Goal: Transaction & Acquisition: Purchase product/service

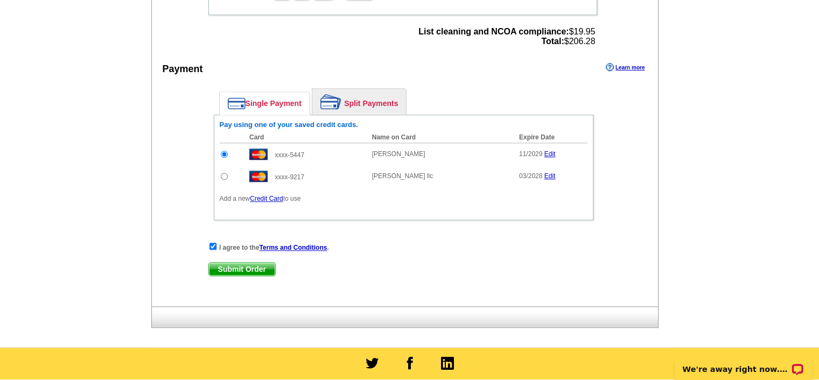
scroll to position [859, 0]
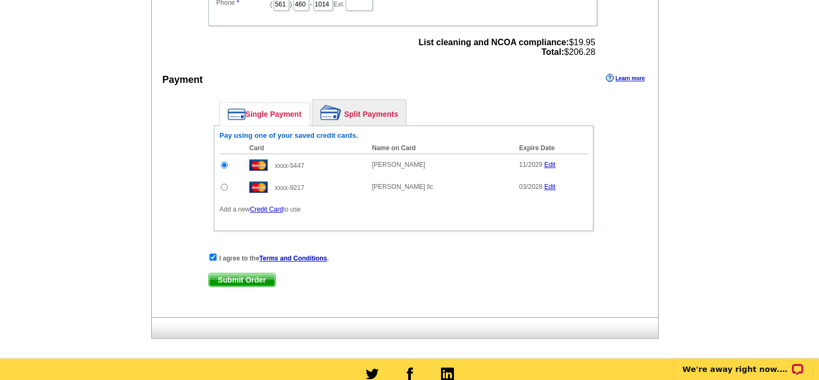
click at [254, 274] on span "Submit Order" at bounding box center [242, 280] width 66 height 13
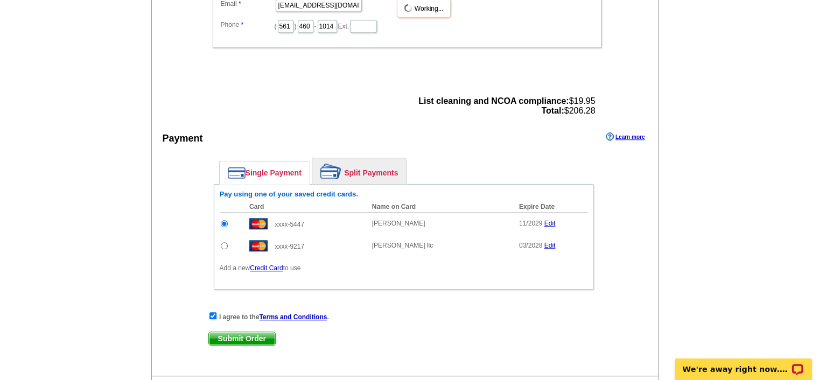
scroll to position [518, 0]
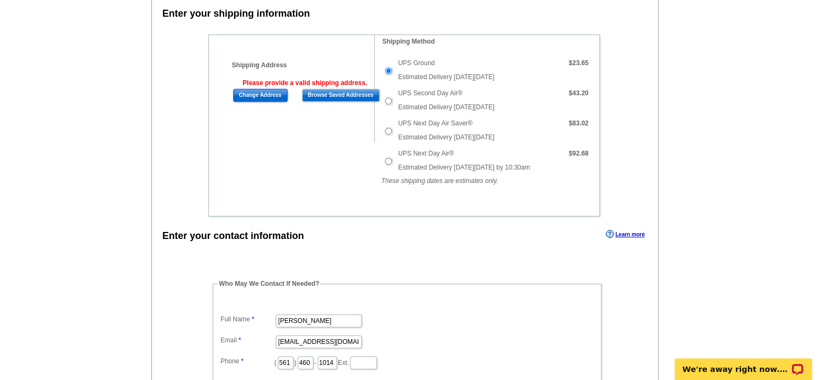
click at [264, 92] on input "Change Address" at bounding box center [260, 95] width 54 height 13
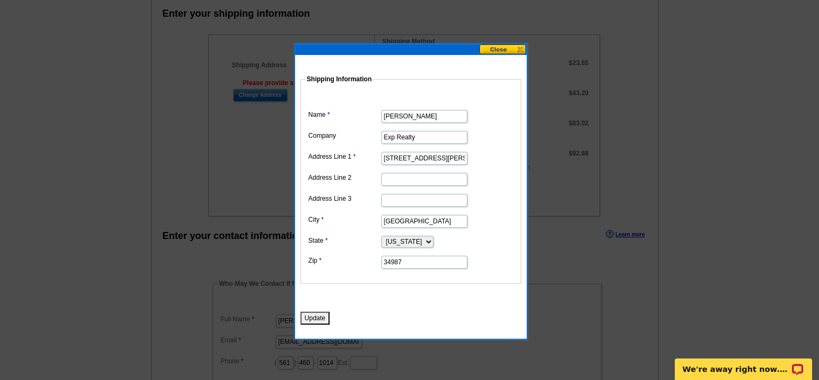
click at [310, 315] on button "Update" at bounding box center [315, 318] width 30 height 13
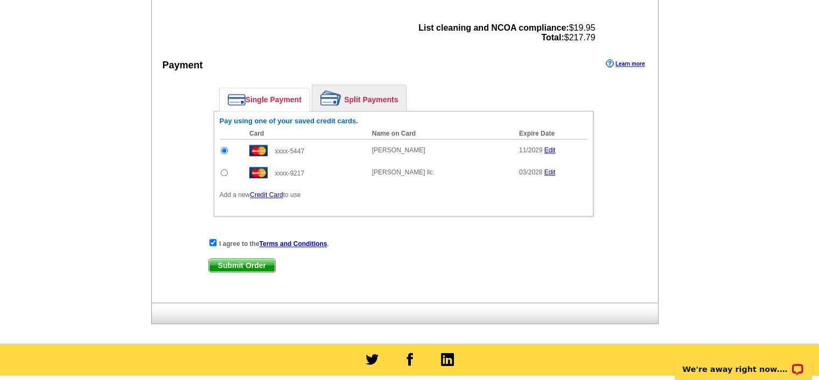
scroll to position [984, 0]
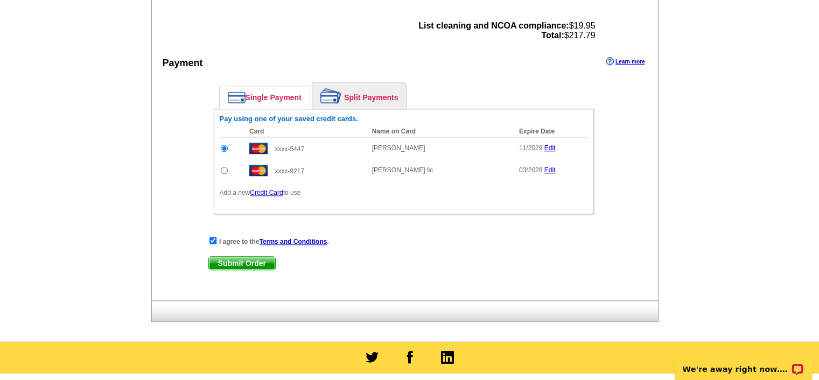
drag, startPoint x: 346, startPoint y: 91, endPoint x: 300, endPoint y: 94, distance: 45.9
click at [346, 91] on link "Split Payments" at bounding box center [359, 96] width 94 height 26
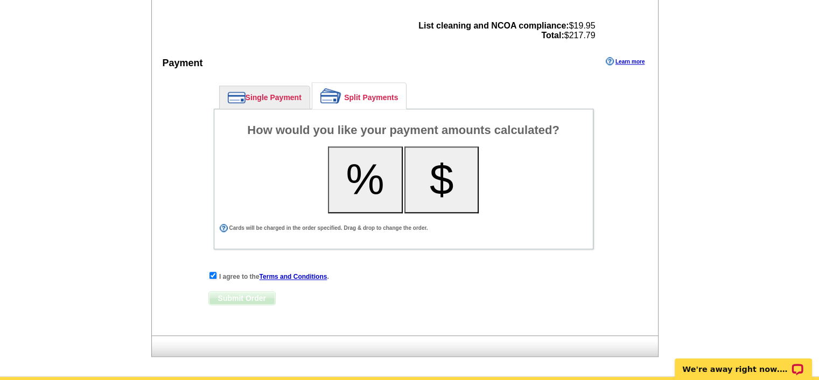
click at [269, 89] on link "Single Payment" at bounding box center [265, 97] width 90 height 23
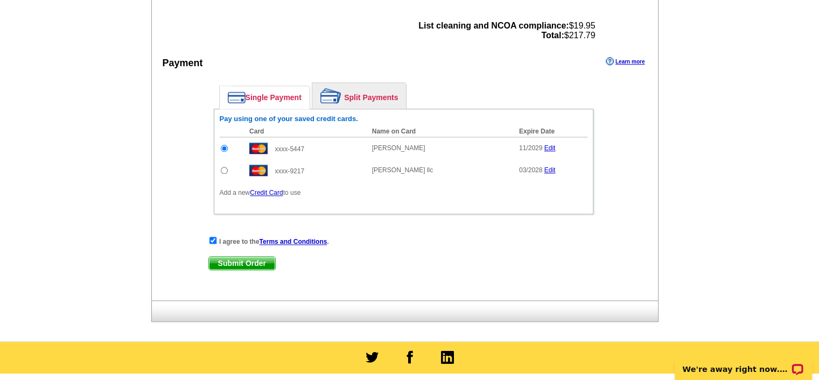
click at [239, 257] on span "Submit Order" at bounding box center [242, 263] width 66 height 13
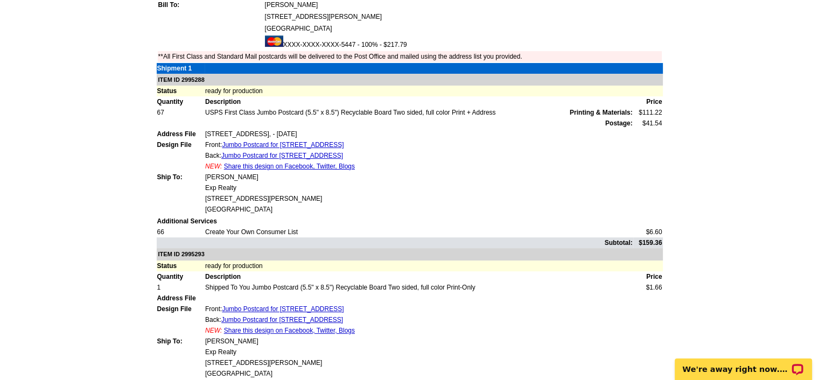
scroll to position [326, 0]
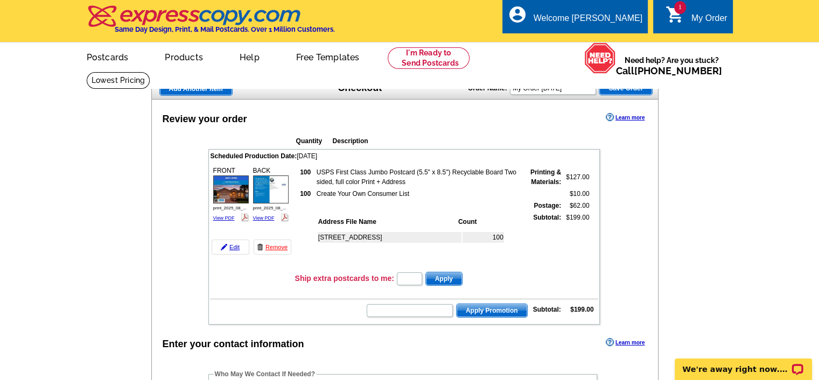
drag, startPoint x: 824, startPoint y: 84, endPoint x: 779, endPoint y: 50, distance: 56.5
click at [712, 18] on div "My Order" at bounding box center [709, 20] width 36 height 15
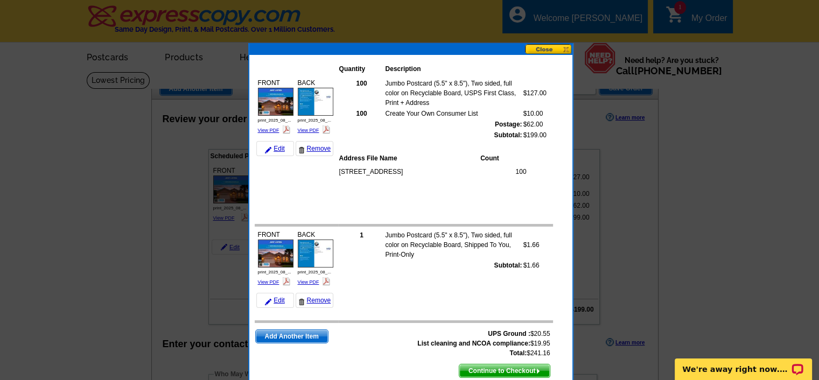
click at [542, 46] on button at bounding box center [548, 49] width 47 height 10
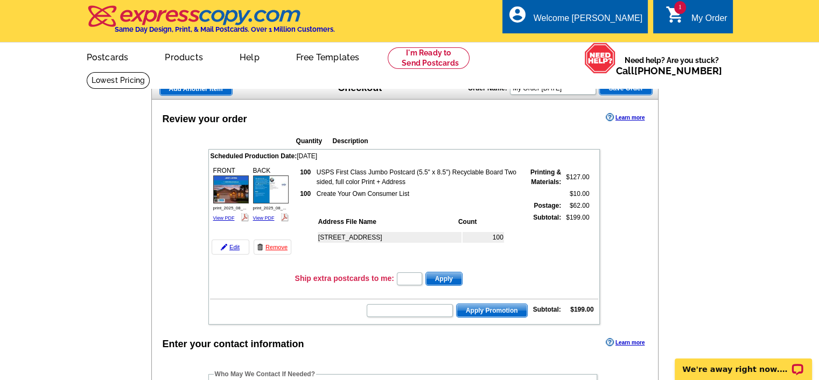
click at [681, 11] on span "1" at bounding box center [680, 7] width 12 height 13
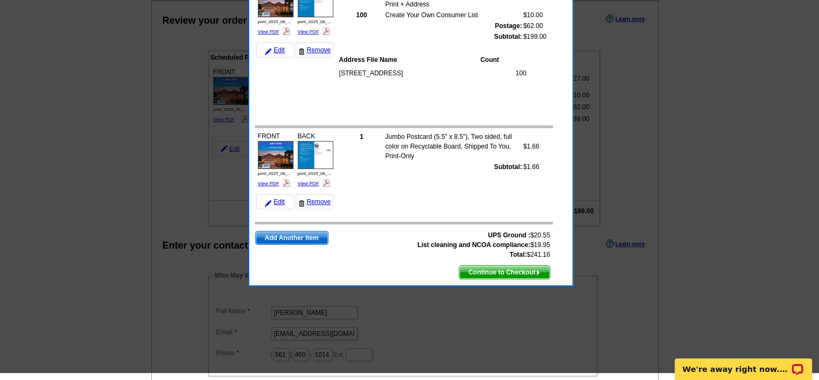
scroll to position [100, 0]
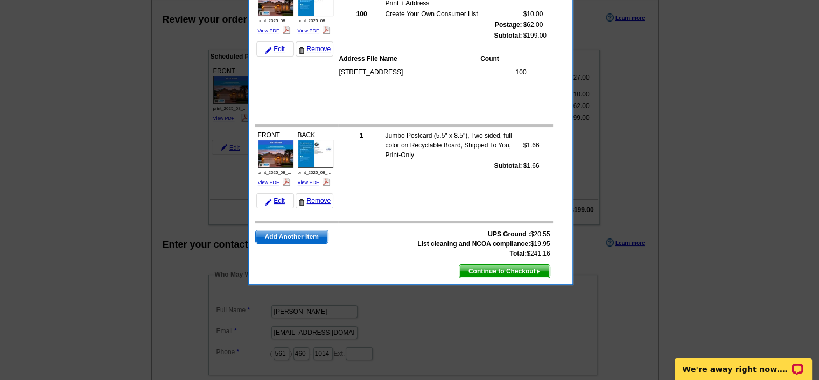
click at [490, 267] on span "Continue to Checkout" at bounding box center [504, 271] width 90 height 13
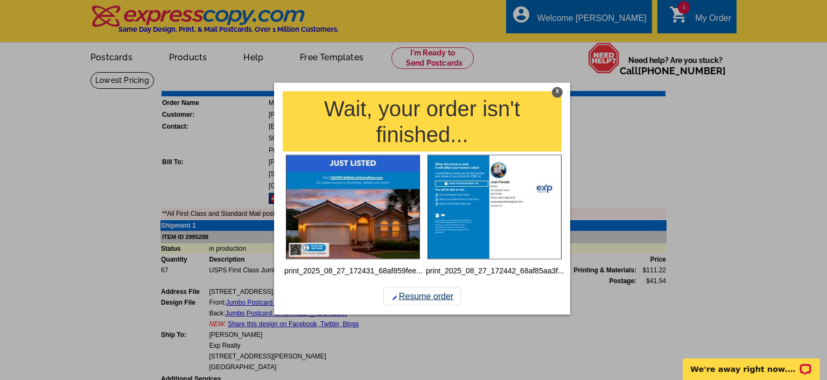
click at [420, 293] on link "Resume order" at bounding box center [422, 297] width 78 height 18
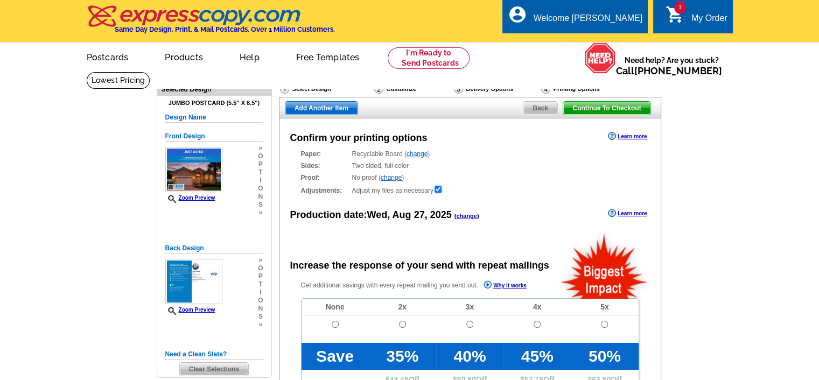
radio input "false"
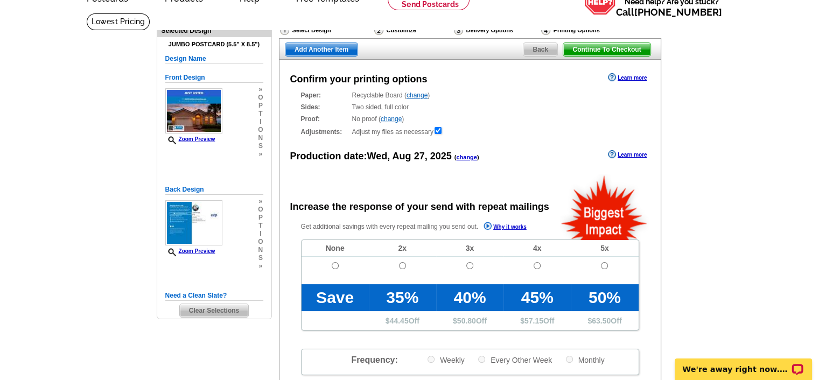
scroll to position [53, 0]
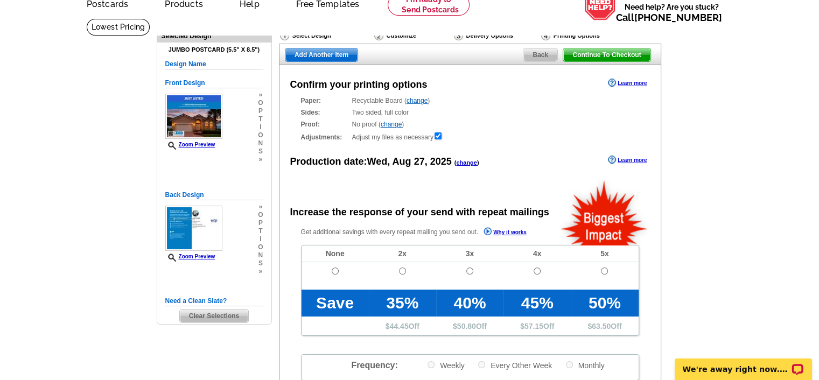
click at [622, 48] on div "Continue To Checkout Back Add Another Item" at bounding box center [470, 55] width 382 height 22
click at [608, 55] on span "Continue To Checkout" at bounding box center [606, 54] width 87 height 13
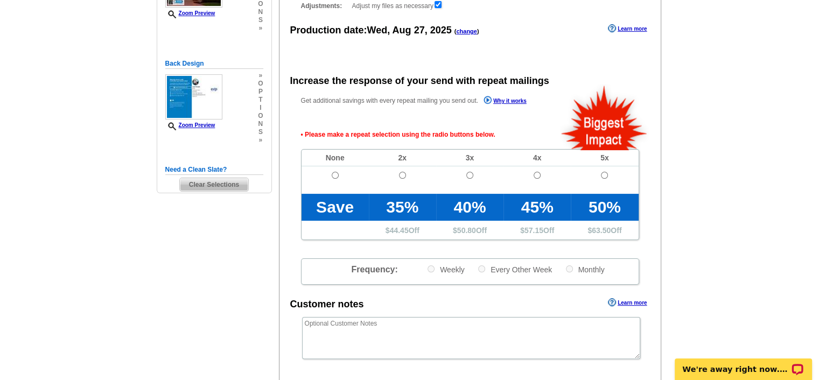
click at [329, 227] on td at bounding box center [334, 230] width 67 height 19
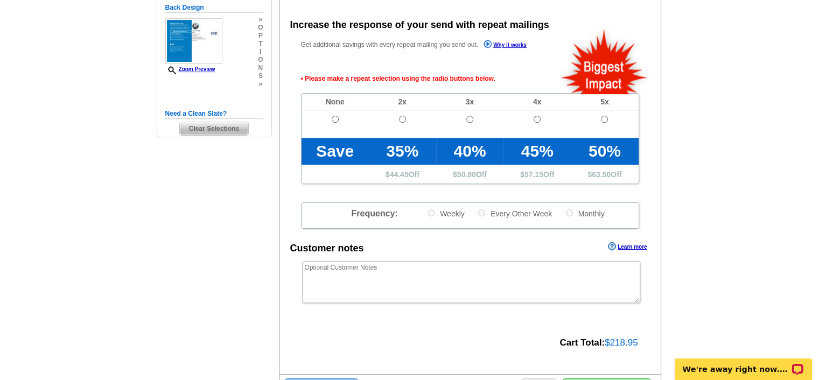
click at [333, 132] on span at bounding box center [334, 131] width 67 height 12
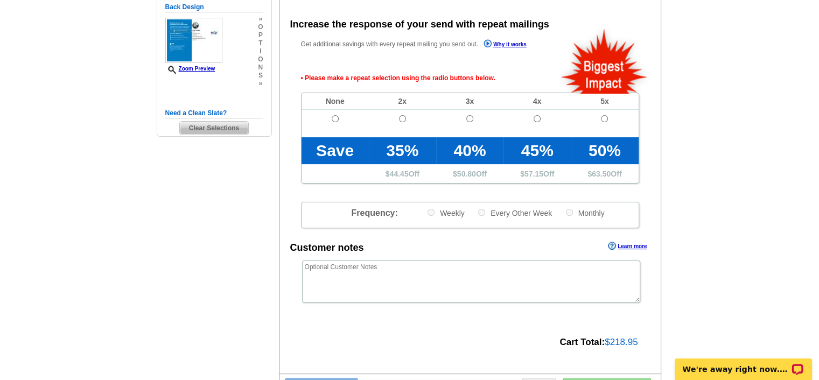
click at [334, 114] on td at bounding box center [334, 123] width 67 height 27
click at [334, 115] on td at bounding box center [334, 123] width 67 height 27
click at [334, 117] on input "radio" at bounding box center [335, 118] width 7 height 7
radio input "true"
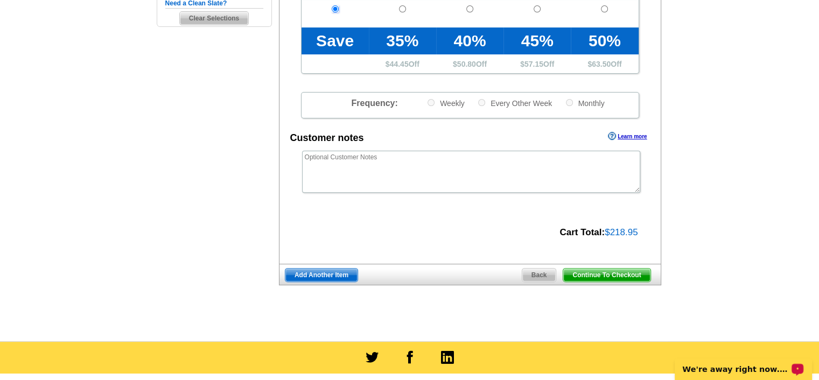
scroll to position [364, 0]
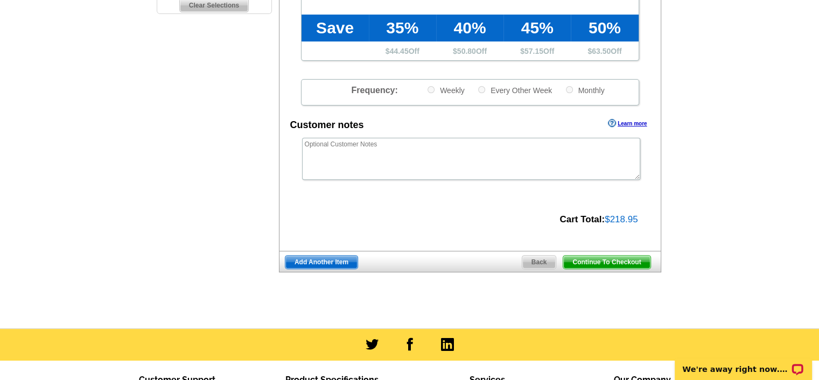
click at [590, 263] on span "Continue To Checkout" at bounding box center [606, 262] width 87 height 13
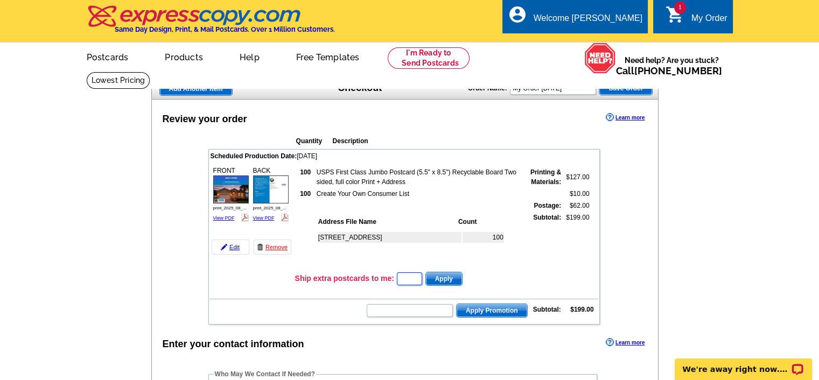
click at [413, 277] on input "text" at bounding box center [409, 278] width 25 height 13
type input "1"
click at [515, 279] on td "Ship extra postcards to me: 1 Apply" at bounding box center [446, 279] width 304 height 16
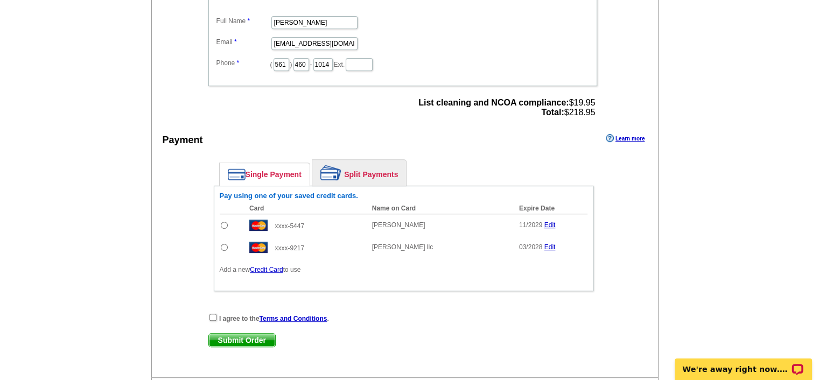
scroll to position [392, 0]
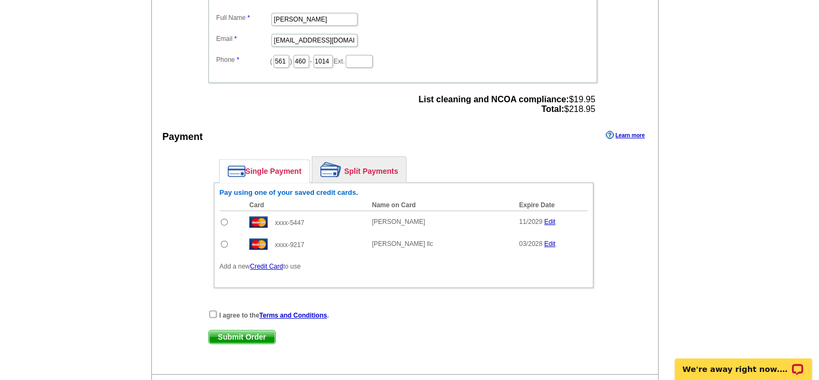
click at [221, 219] on input "radio" at bounding box center [224, 222] width 7 height 7
radio input "true"
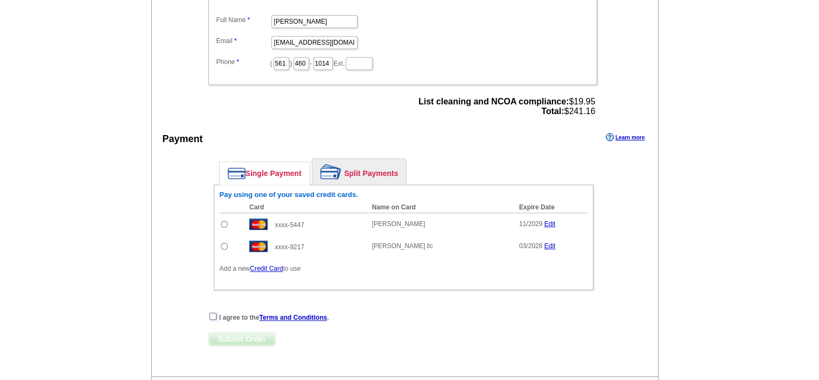
click at [212, 313] on input "checkbox" at bounding box center [212, 316] width 7 height 7
checkbox input "true"
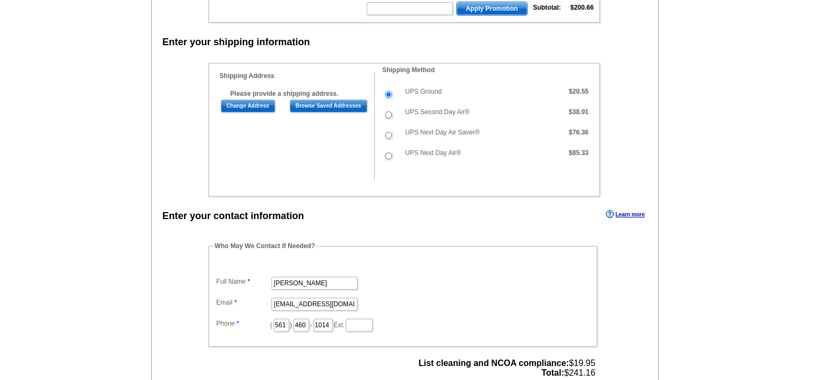
click at [224, 192] on div "Review your order Learn more Quantity Description Scheduled Production Date: We…" at bounding box center [405, 173] width 508 height 930
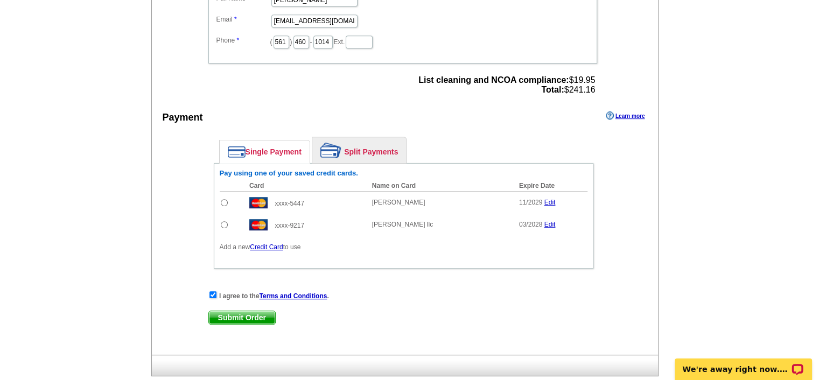
click at [224, 199] on input "radio" at bounding box center [224, 202] width 7 height 7
radio input "true"
click at [230, 312] on span "Submit Order" at bounding box center [242, 317] width 66 height 13
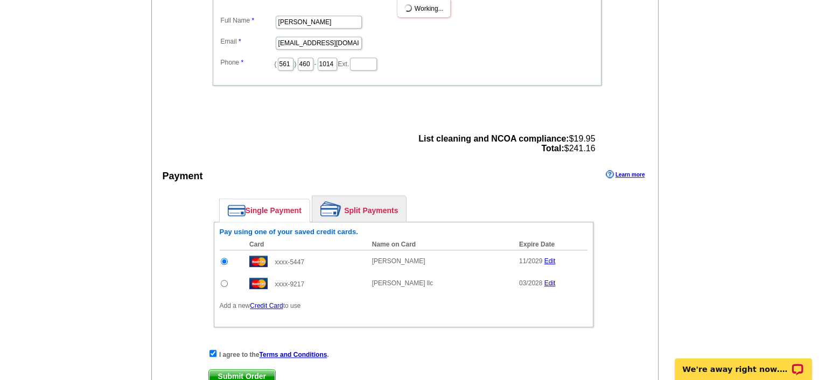
scroll to position [421, 0]
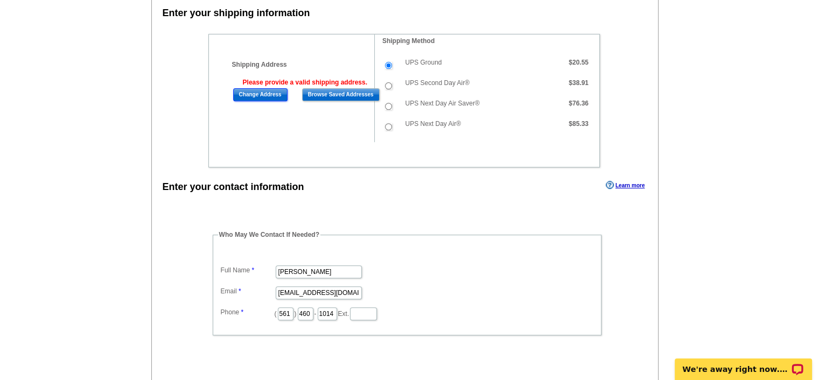
click at [260, 88] on input "Change Address" at bounding box center [260, 94] width 54 height 13
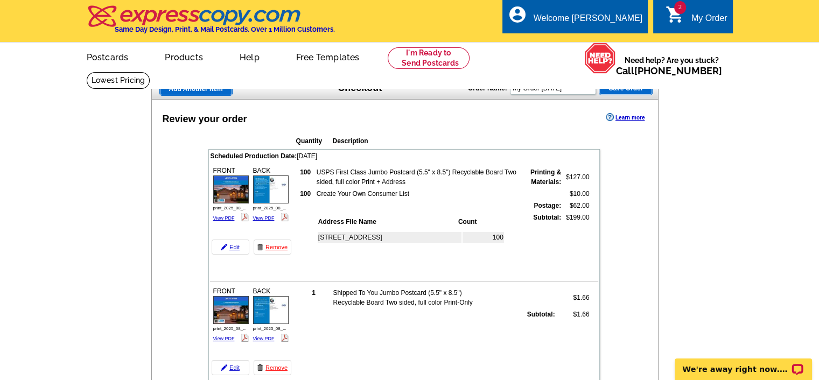
click at [688, 18] on link "2 shopping_cart My Order" at bounding box center [696, 18] width 62 height 13
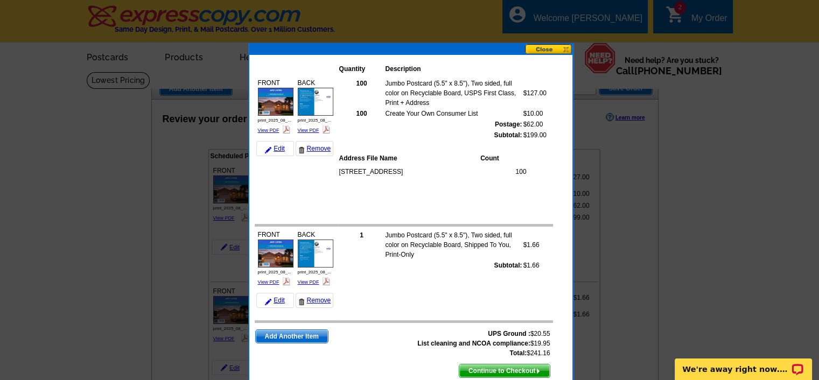
click at [541, 50] on button at bounding box center [548, 49] width 47 height 10
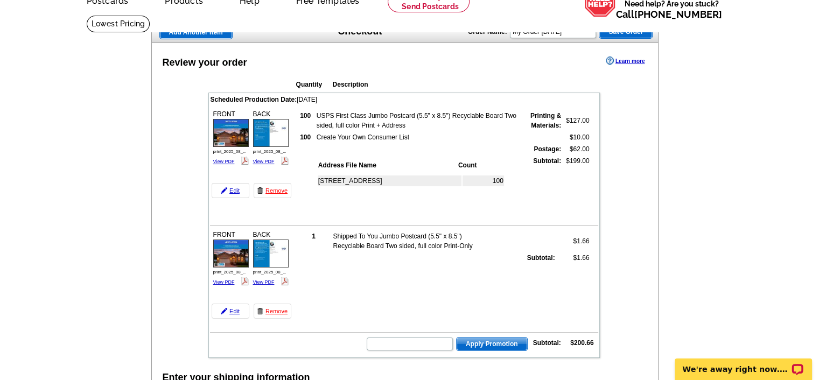
scroll to position [52, 0]
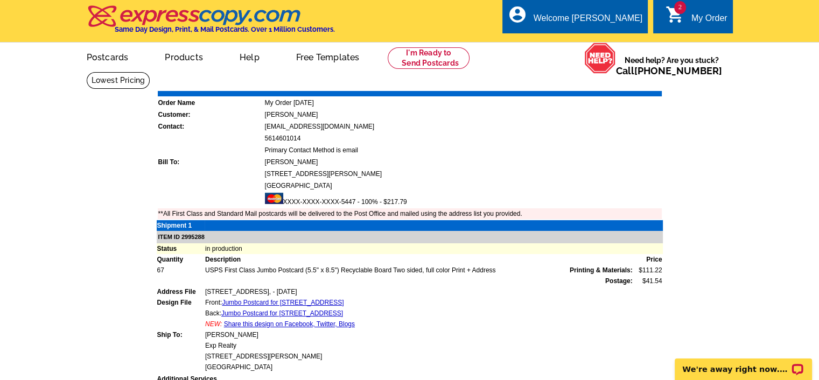
click at [568, 82] on link "Download Invoice" at bounding box center [566, 83] width 76 height 9
